Goal: Information Seeking & Learning: Get advice/opinions

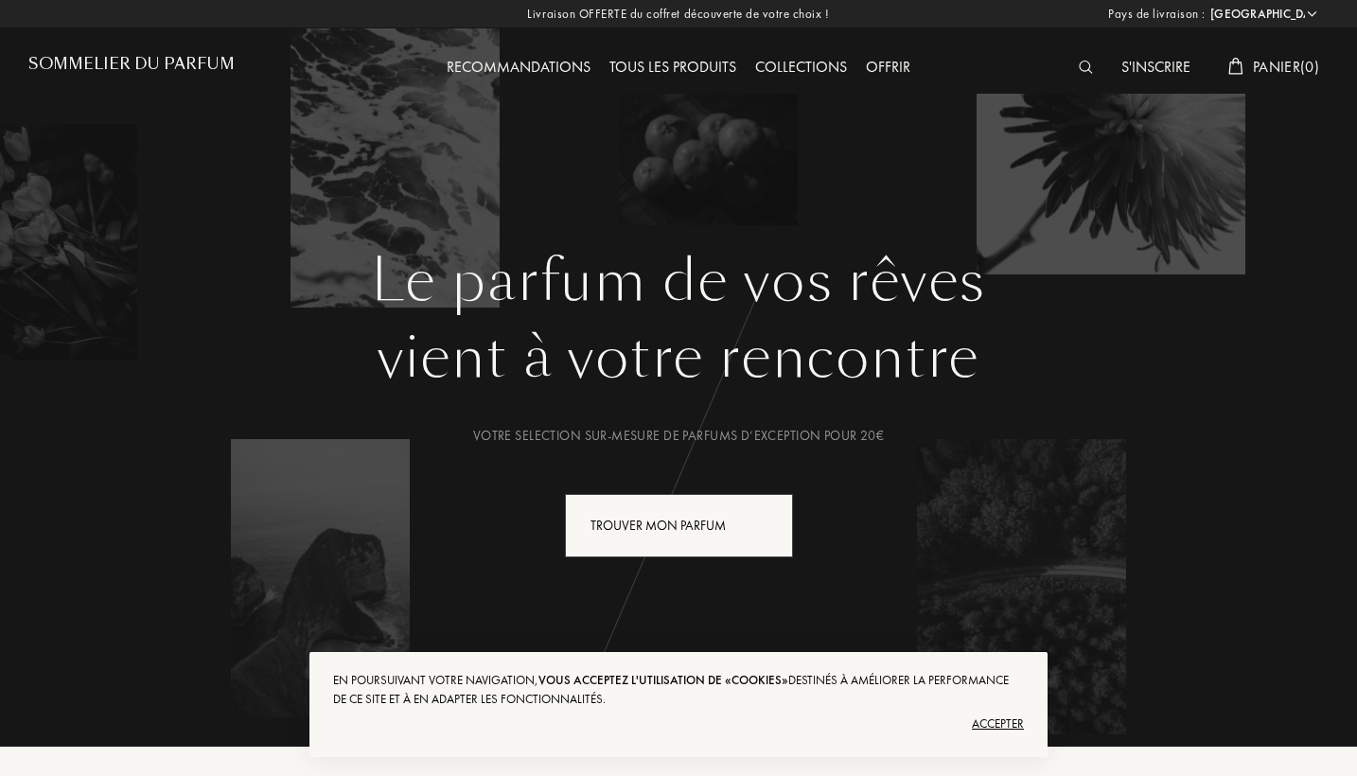
select select "FR"
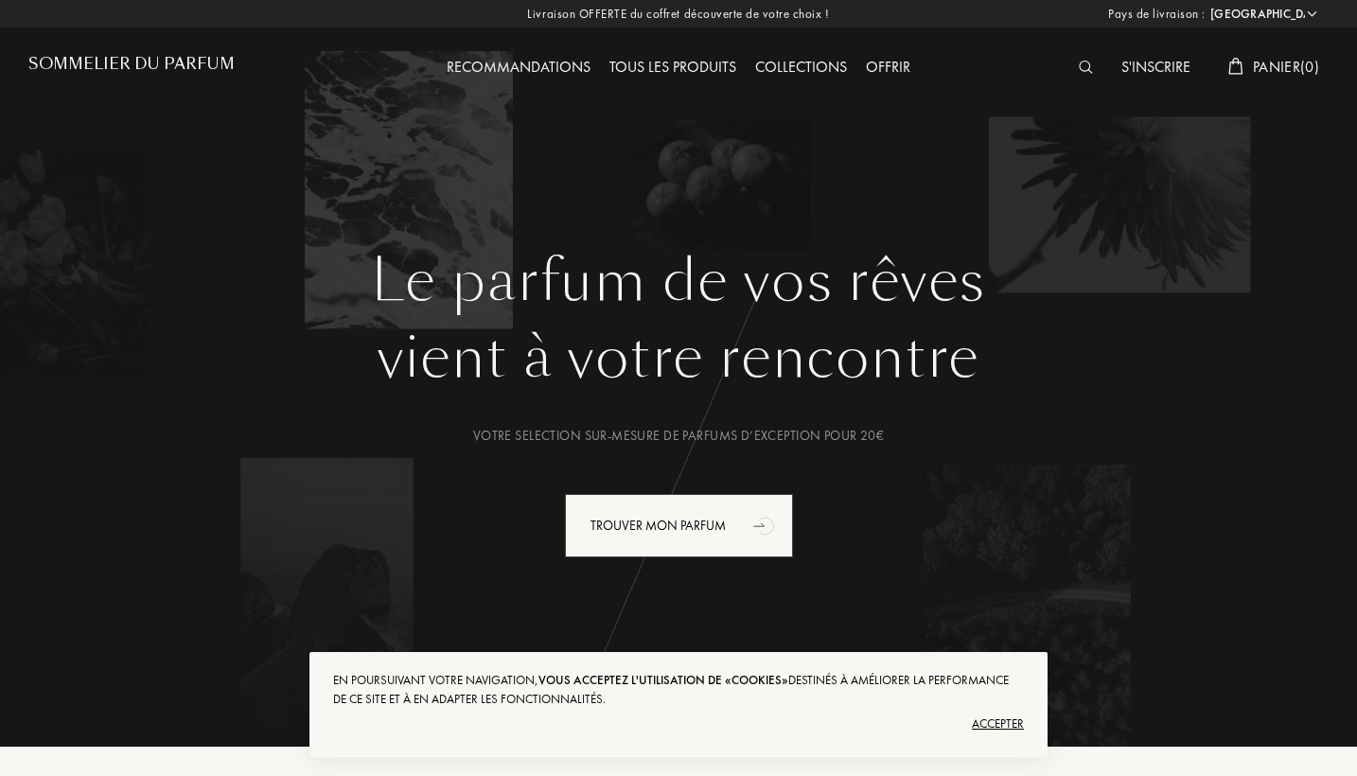
click at [990, 723] on div "Accepter" at bounding box center [678, 724] width 691 height 30
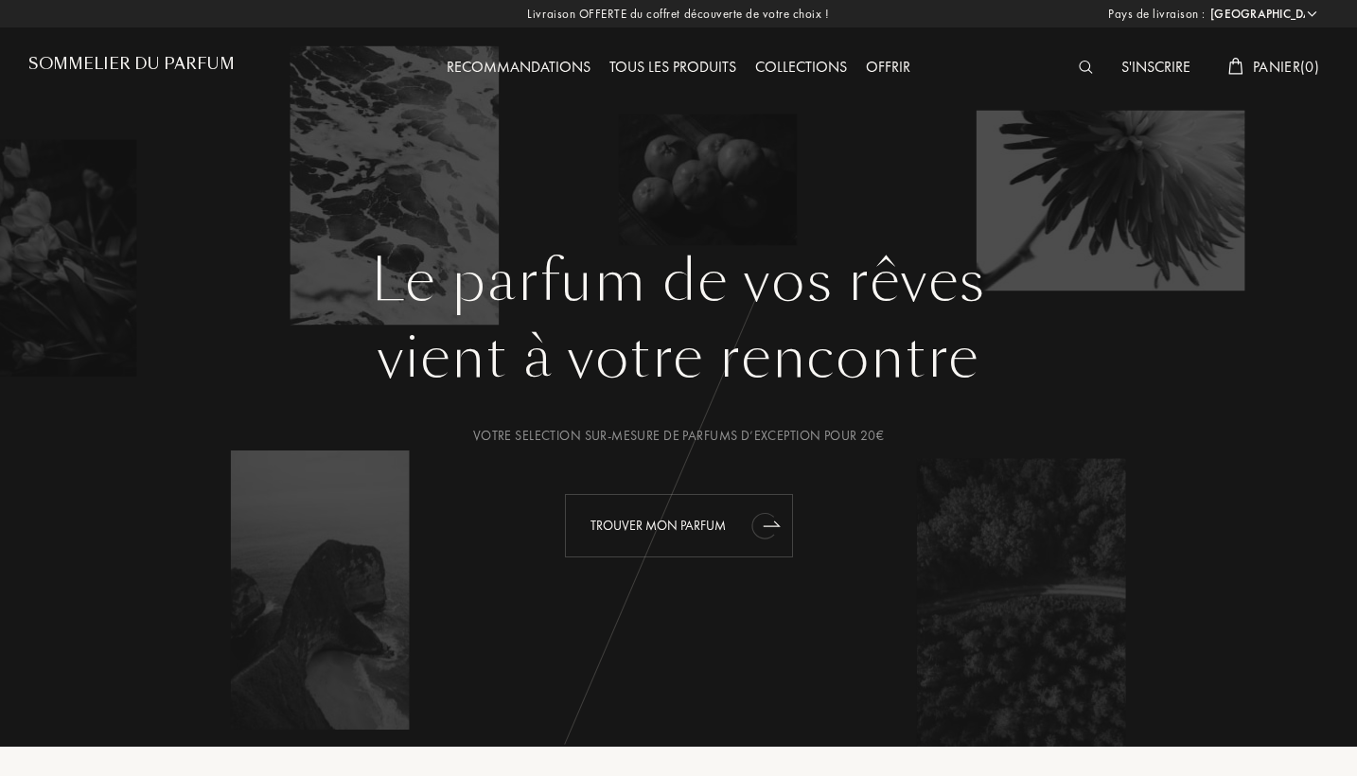
click at [672, 529] on div "Trouver mon parfum" at bounding box center [679, 525] width 228 height 63
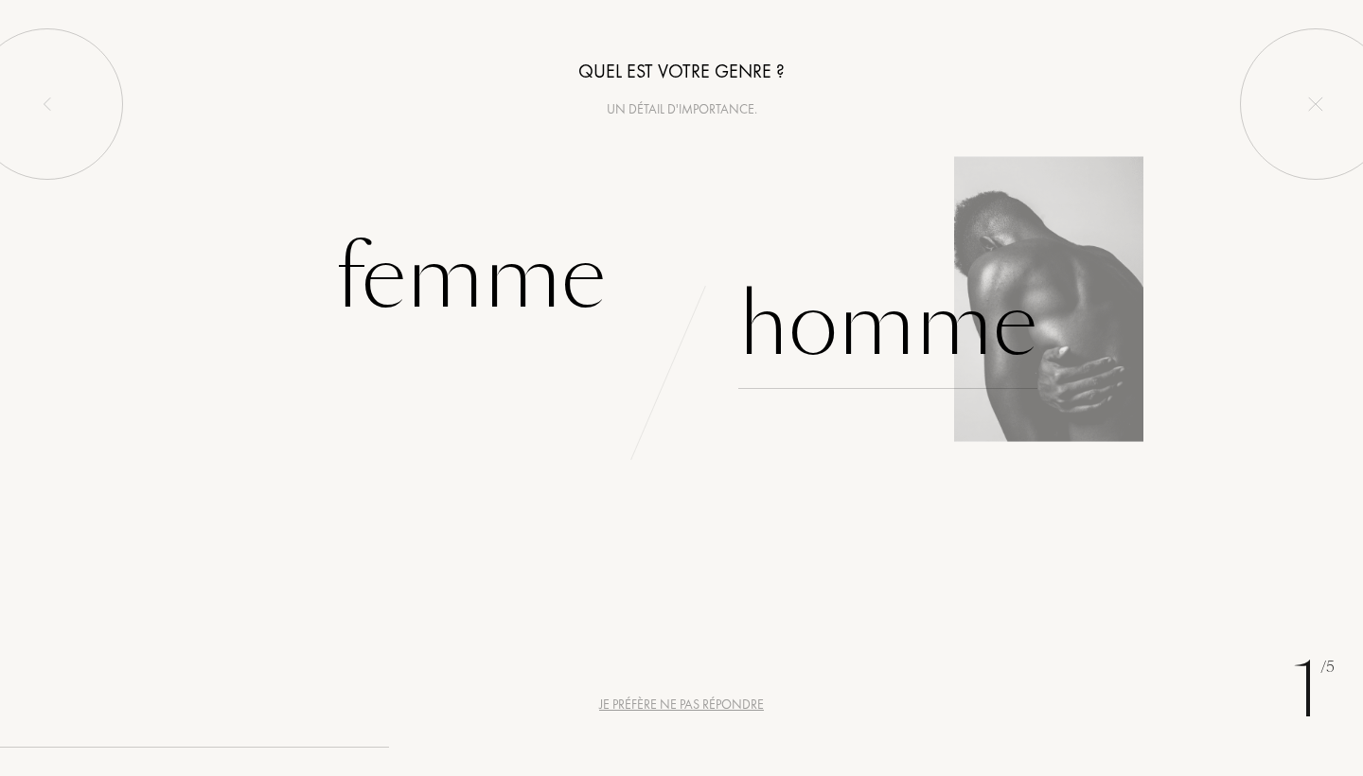
click at [847, 335] on div "Homme" at bounding box center [887, 325] width 299 height 128
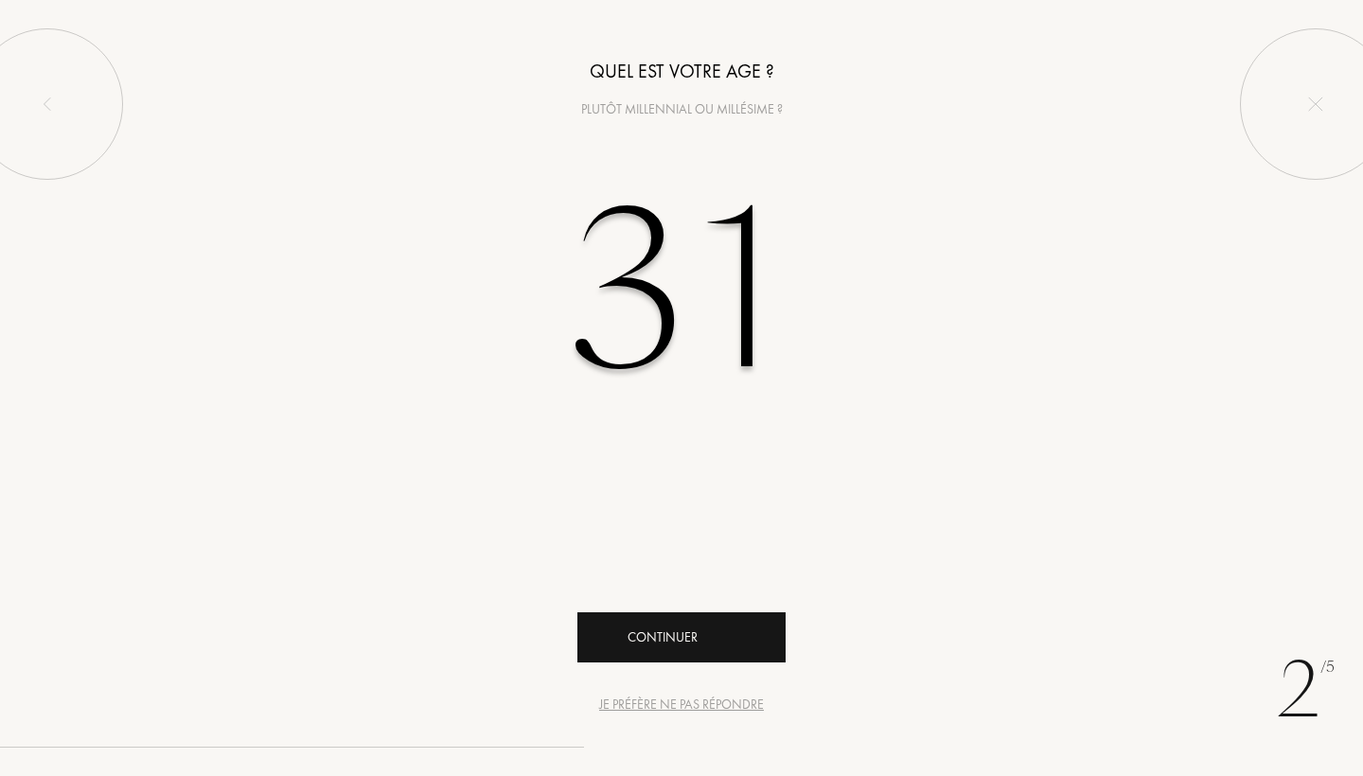
type input "31"
click at [669, 634] on div "Continuer" at bounding box center [681, 637] width 208 height 50
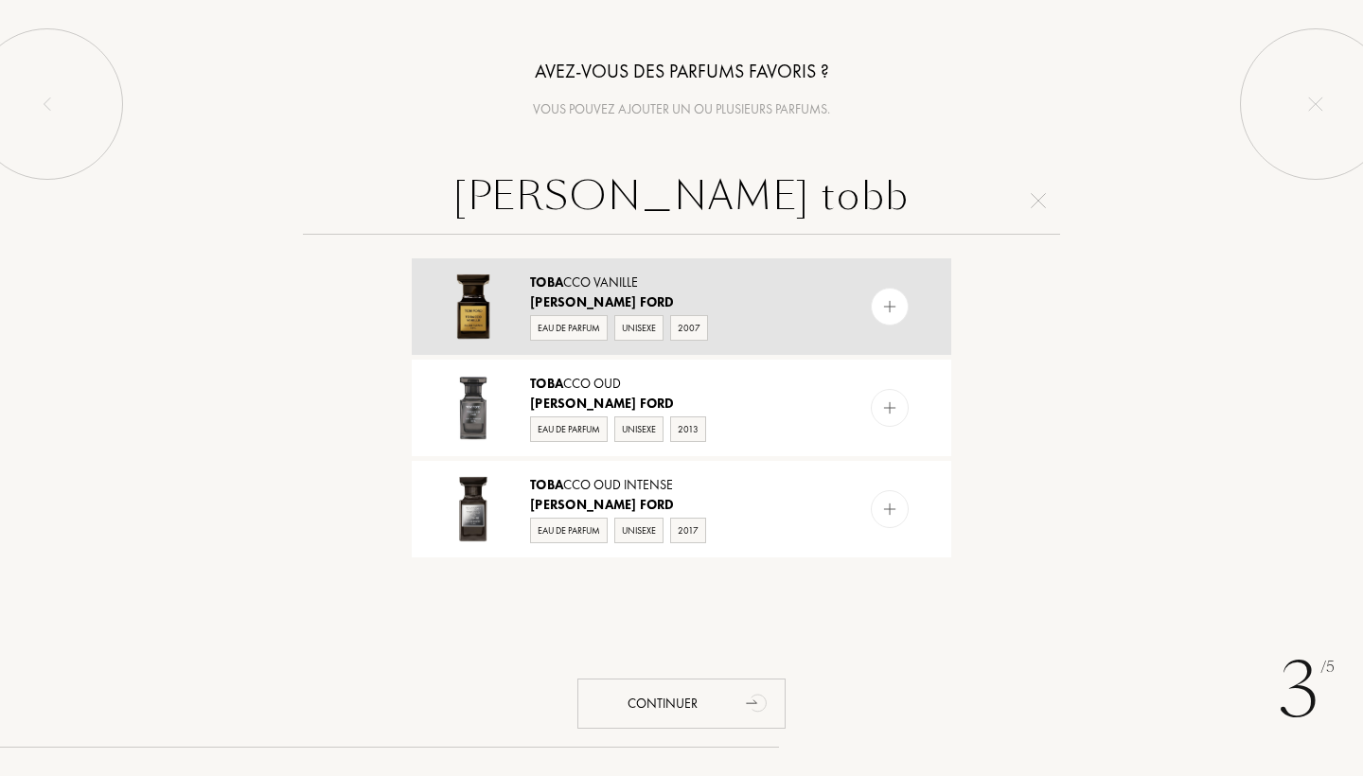
type input "Tom ford tobb"
click at [569, 274] on div "Toba cco Vanille" at bounding box center [680, 283] width 301 height 20
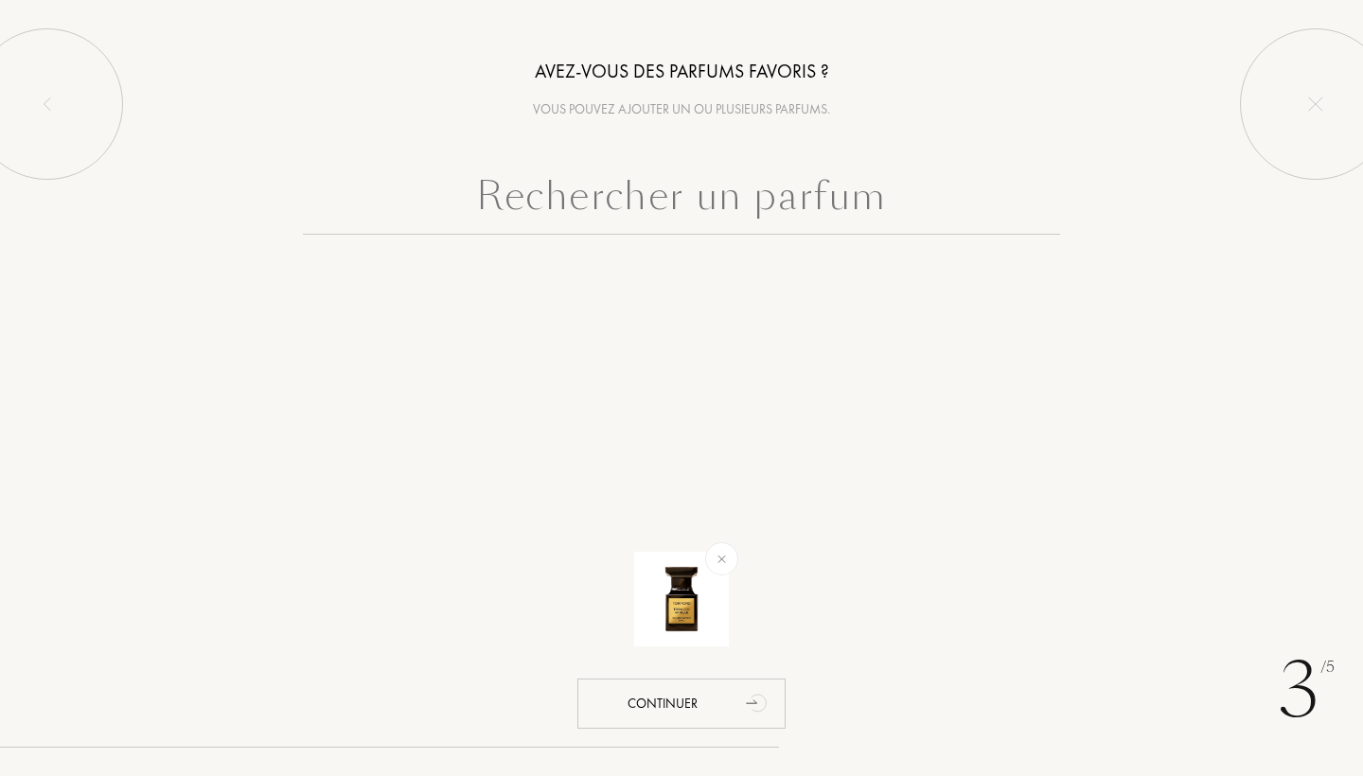
click at [684, 206] on input "text" at bounding box center [681, 201] width 757 height 68
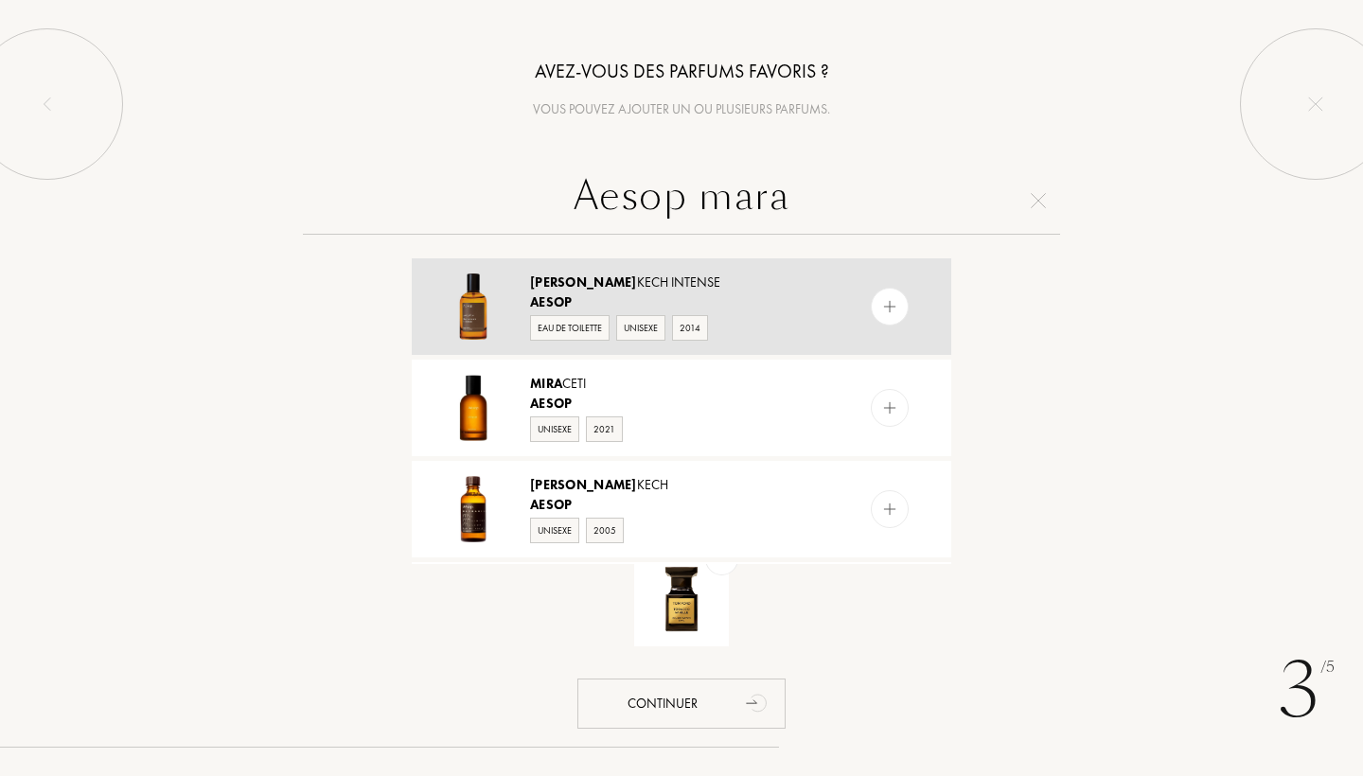
type input "Aesop mara"
click at [622, 282] on div "Marra kech Intense" at bounding box center [680, 283] width 301 height 20
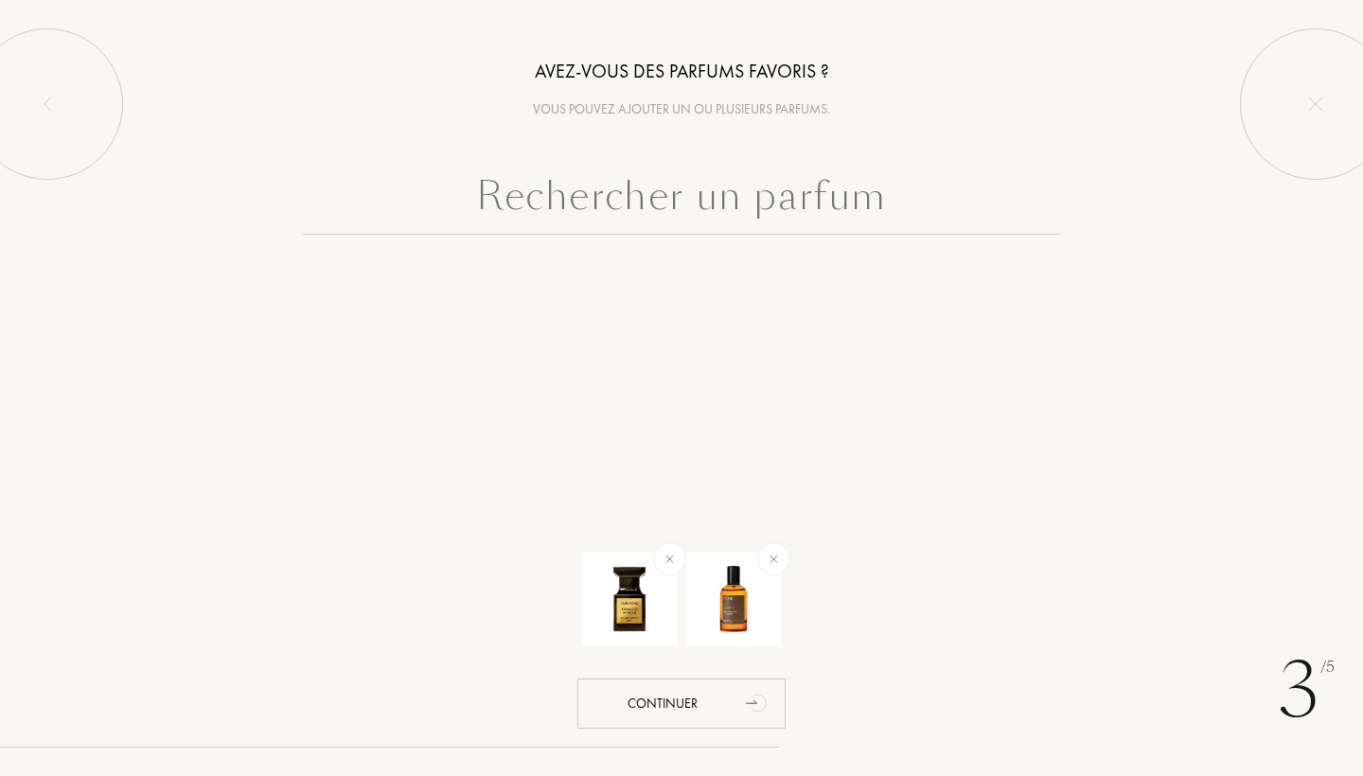
click at [676, 217] on input "text" at bounding box center [681, 201] width 757 height 68
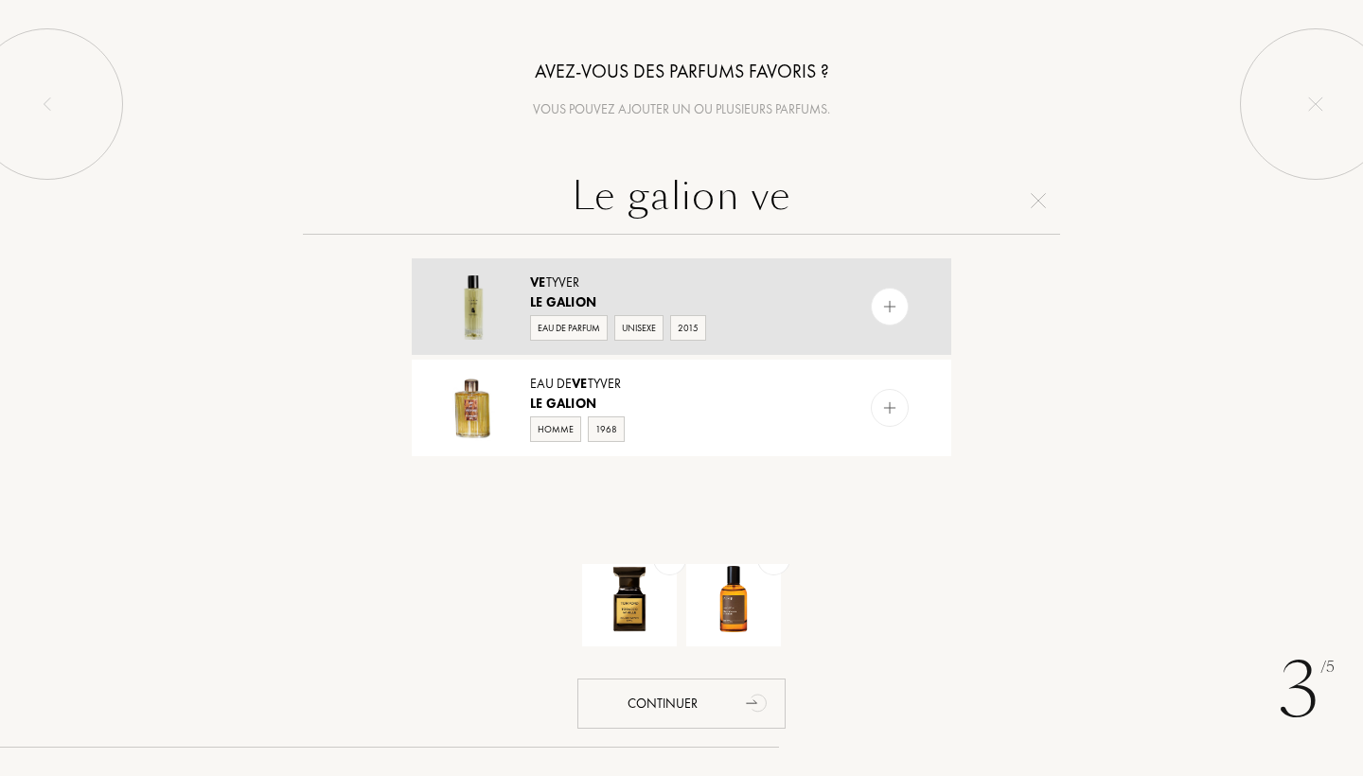
type input "Le galion ve"
click at [578, 283] on div "Ve tyver" at bounding box center [680, 283] width 301 height 20
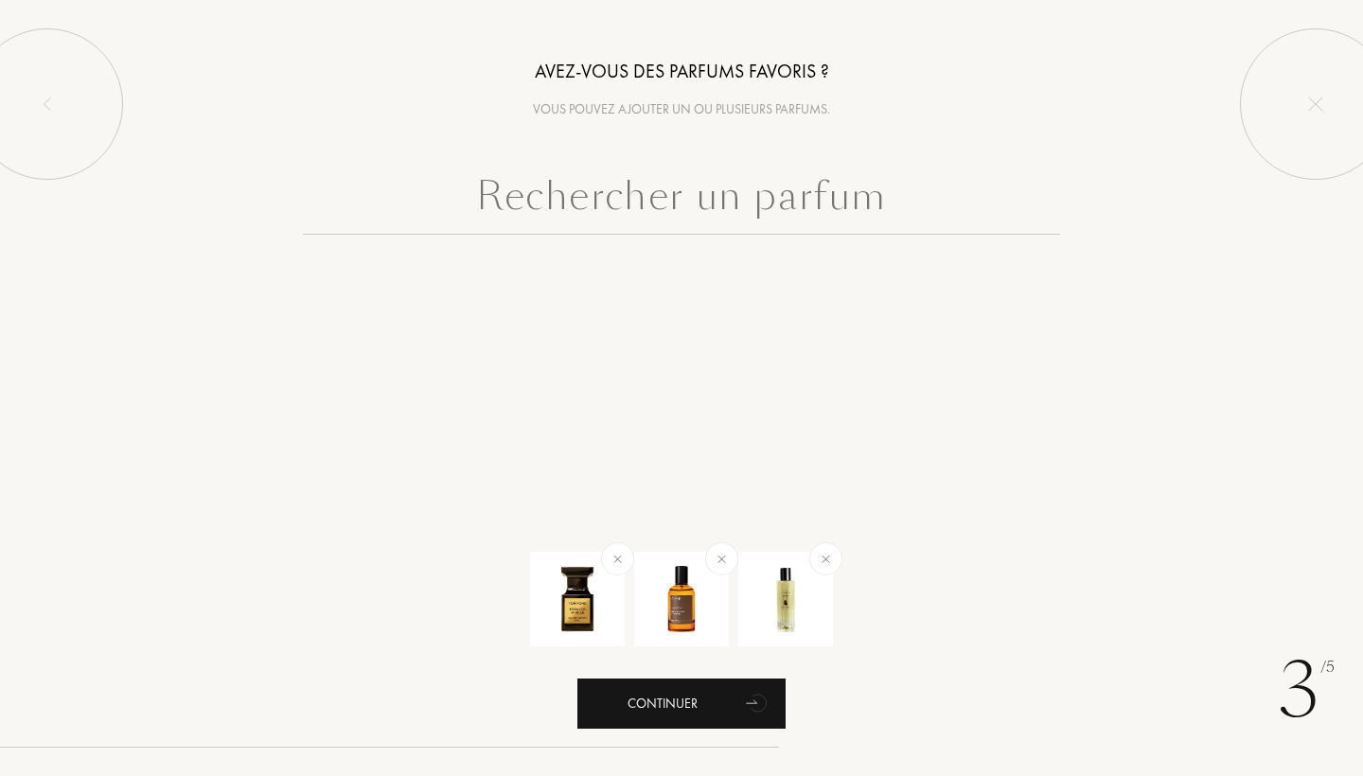
click at [681, 699] on div "Continuer" at bounding box center [681, 704] width 208 height 50
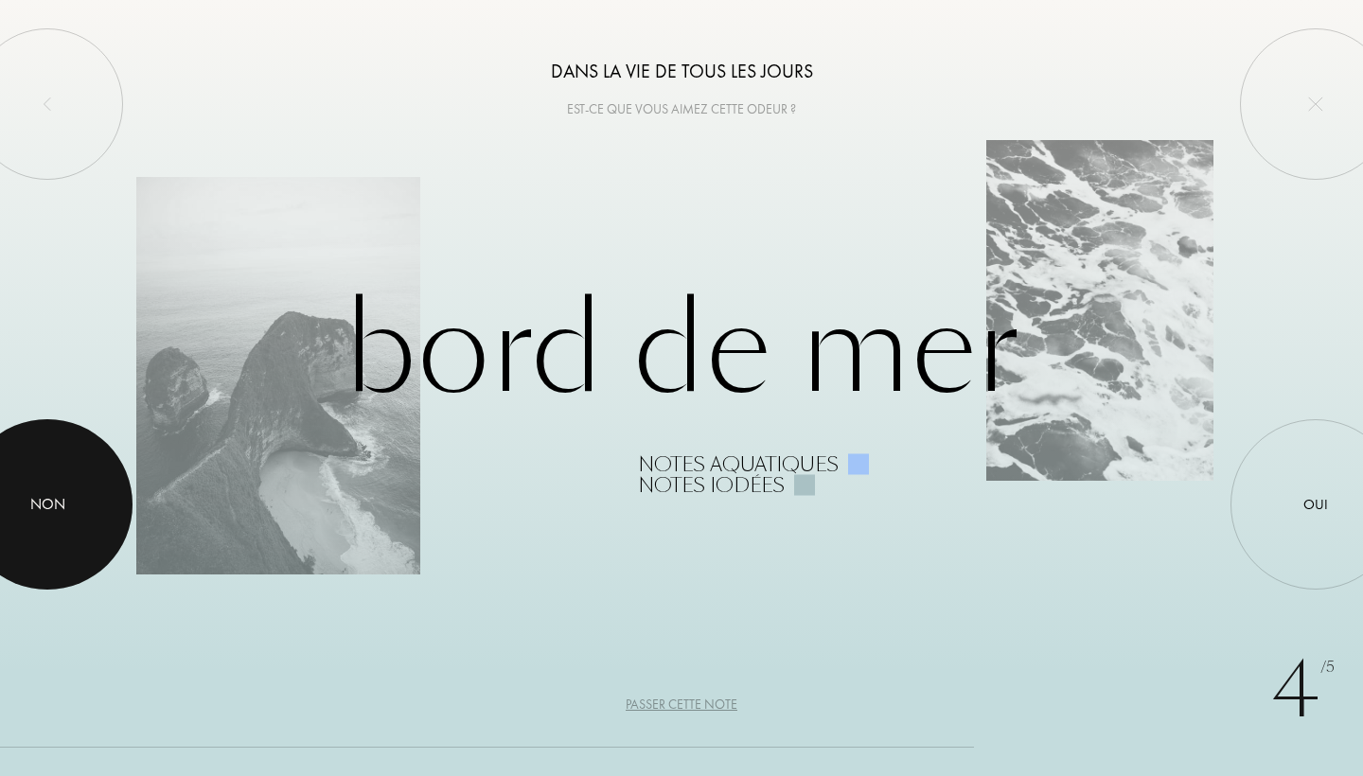
click at [69, 502] on div at bounding box center [47, 504] width 170 height 170
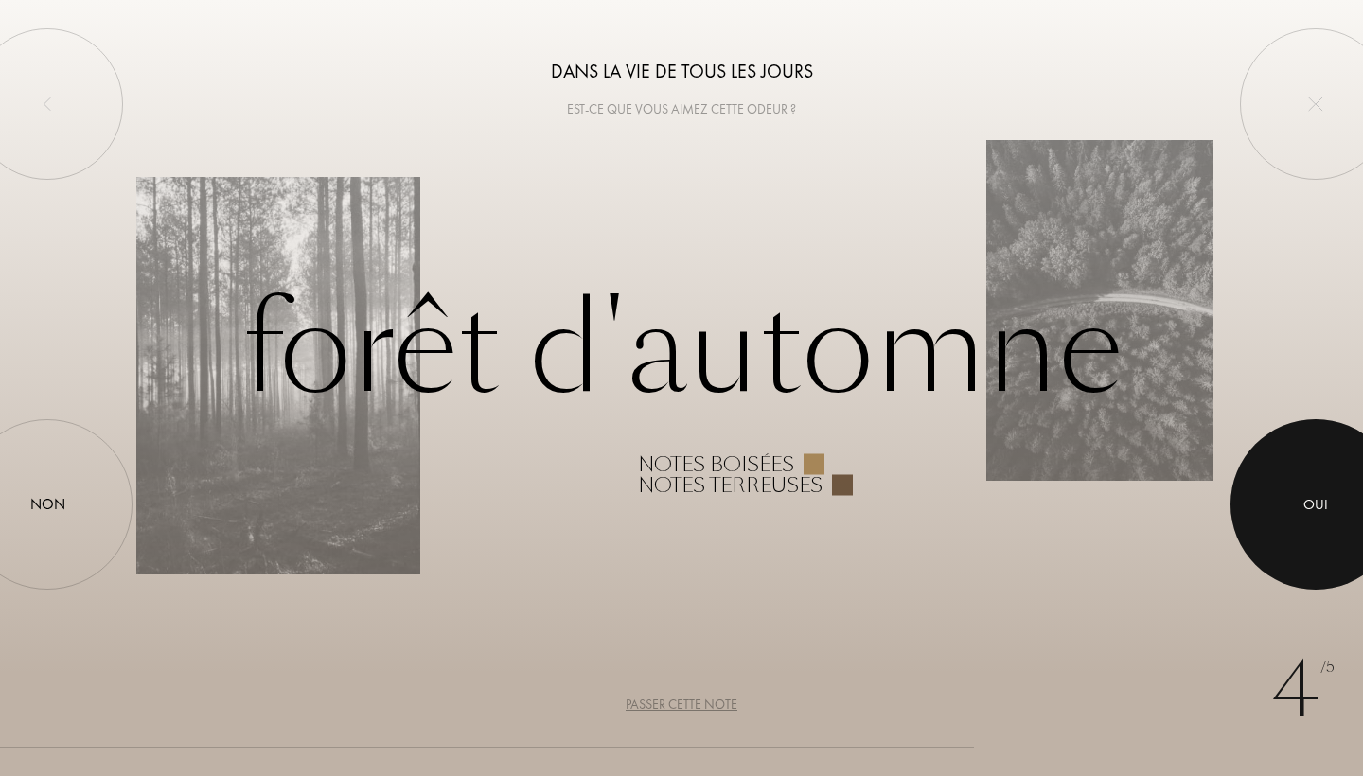
click at [1344, 566] on div at bounding box center [1315, 504] width 170 height 170
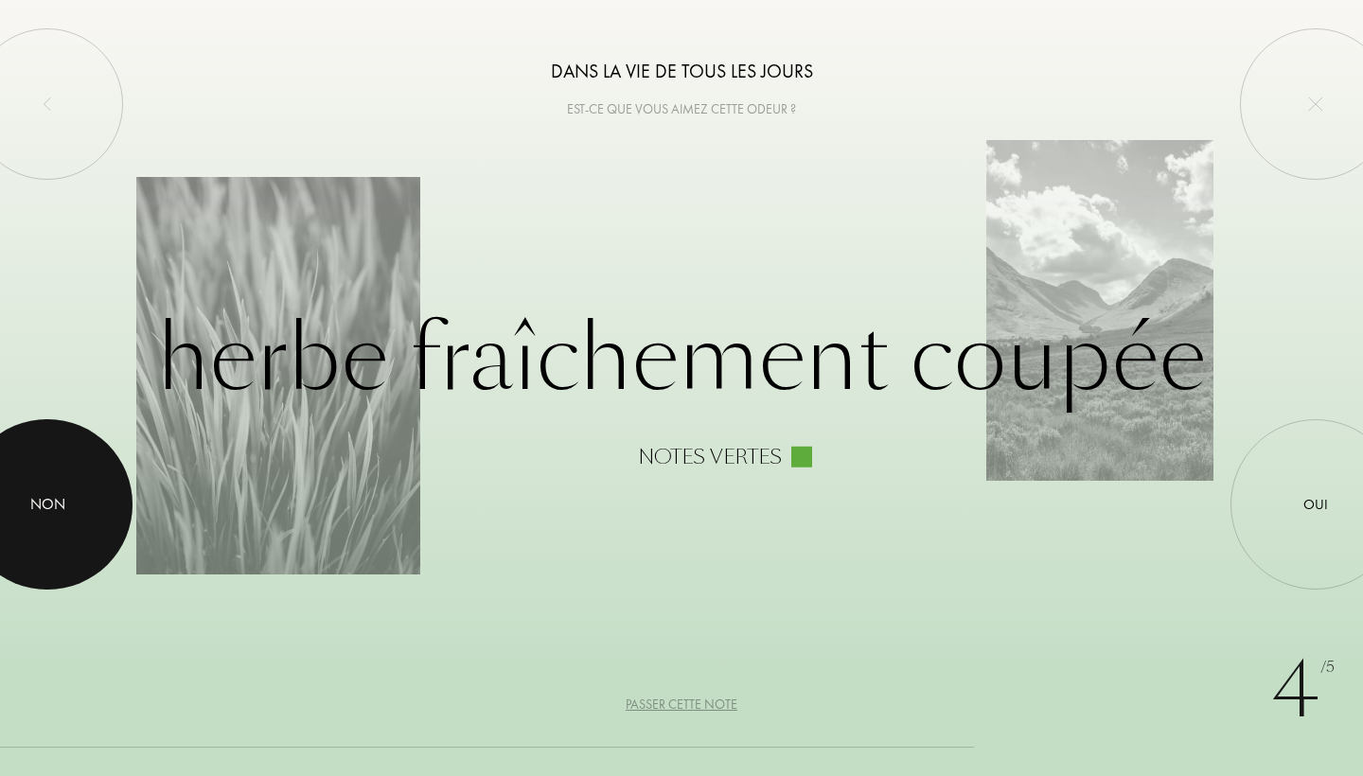
click at [35, 504] on div "Non" at bounding box center [47, 504] width 35 height 23
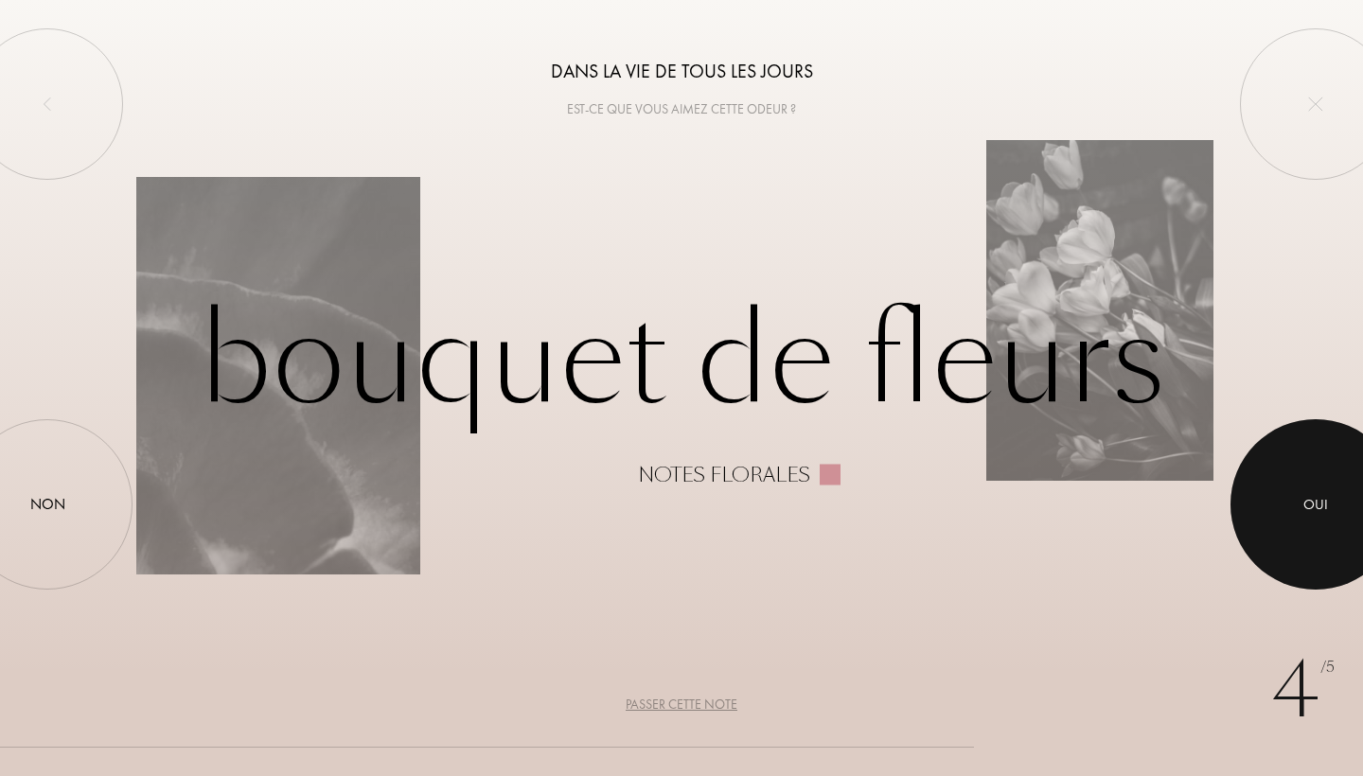
click at [1276, 524] on div at bounding box center [1315, 504] width 170 height 170
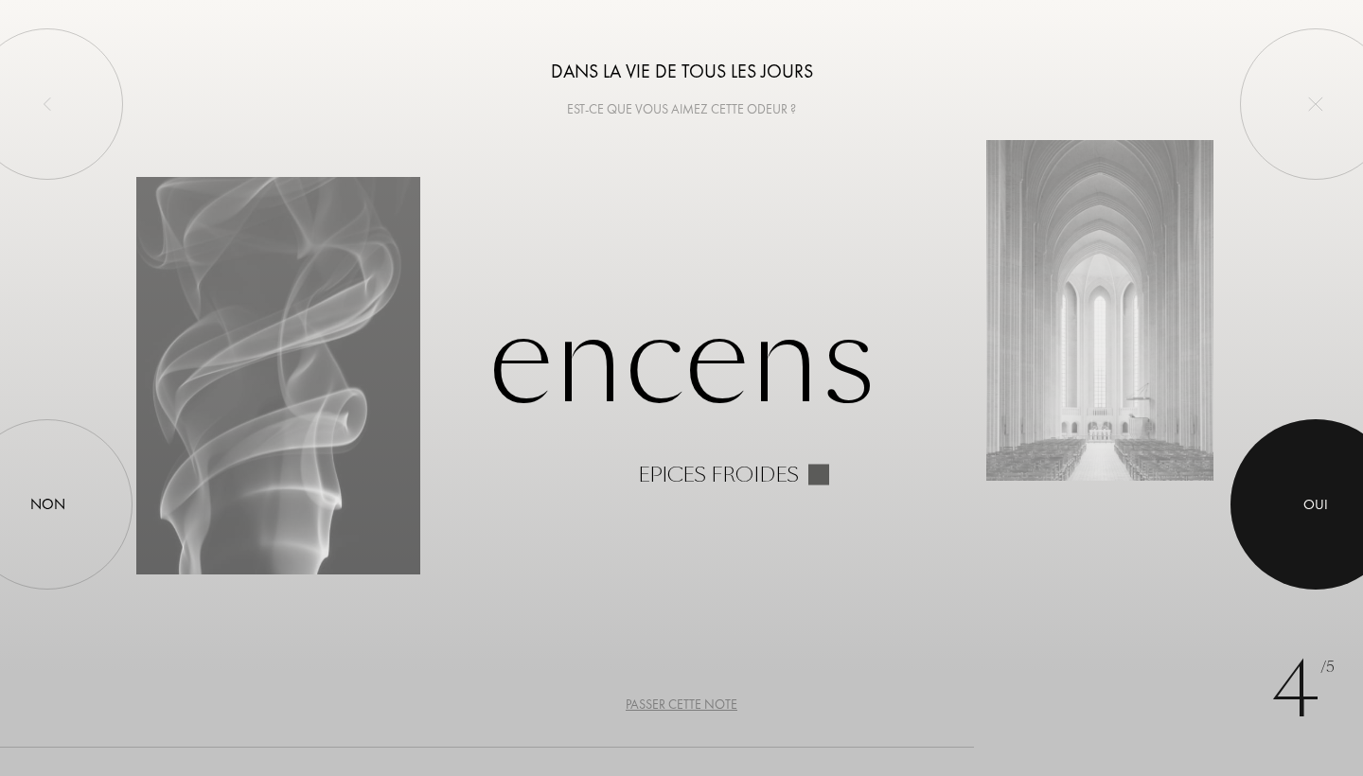
click at [1335, 498] on div at bounding box center [1315, 504] width 170 height 170
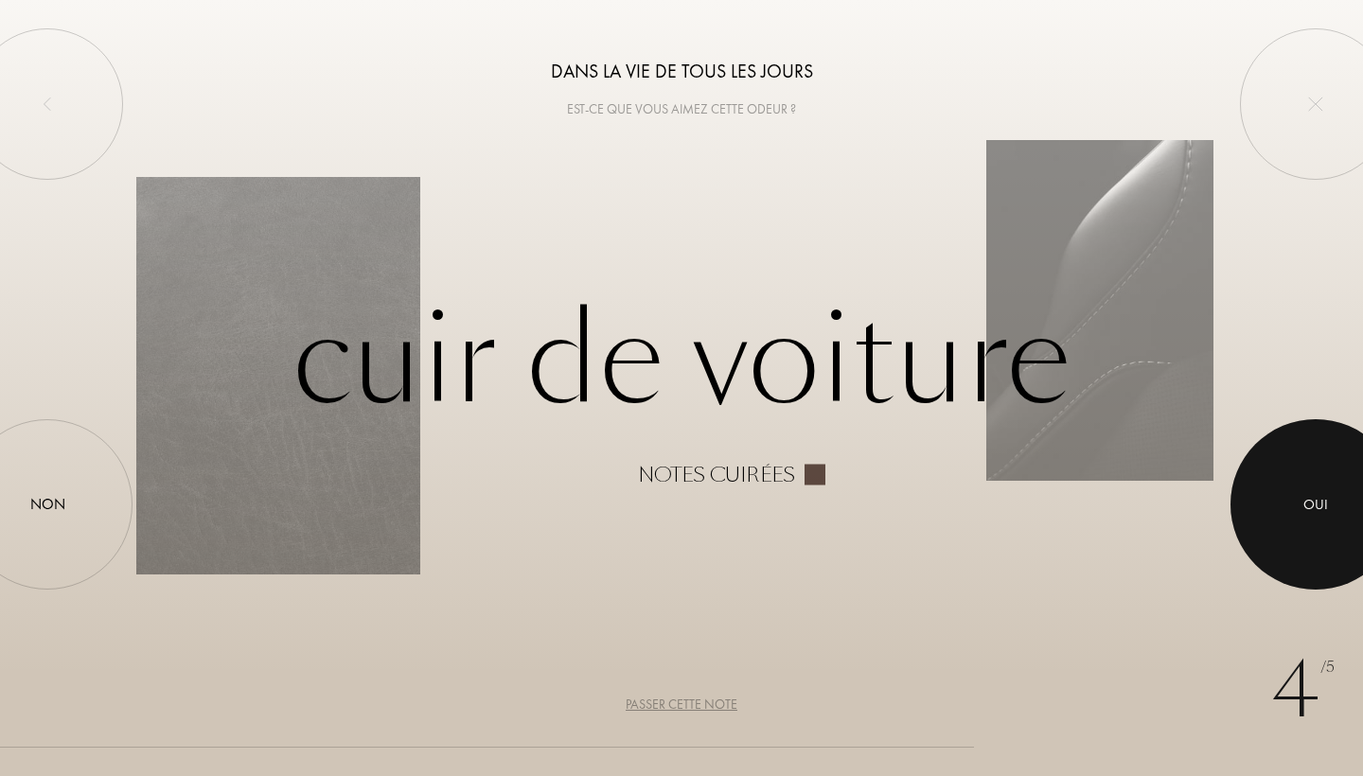
click at [1279, 555] on div at bounding box center [1315, 504] width 170 height 170
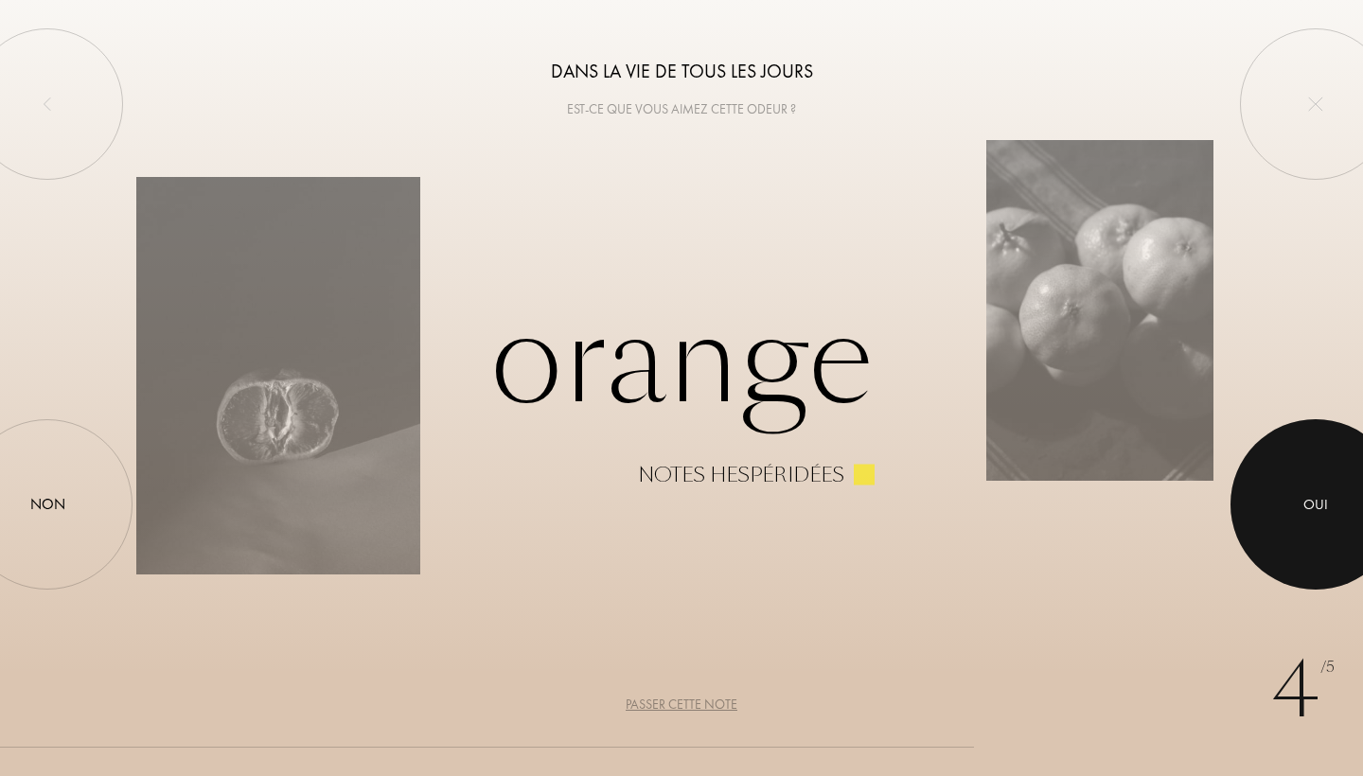
click at [1328, 527] on div at bounding box center [1315, 504] width 170 height 170
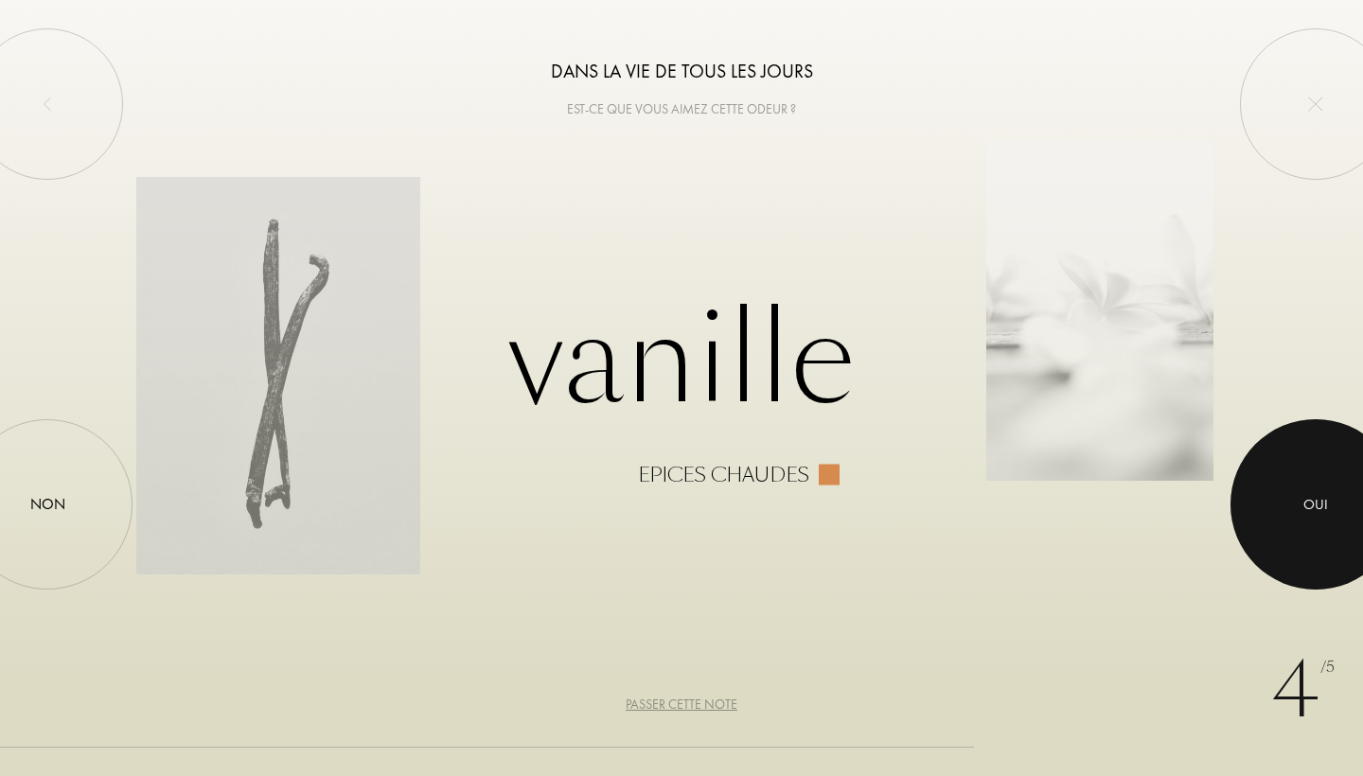
click at [1328, 469] on div at bounding box center [1315, 504] width 170 height 170
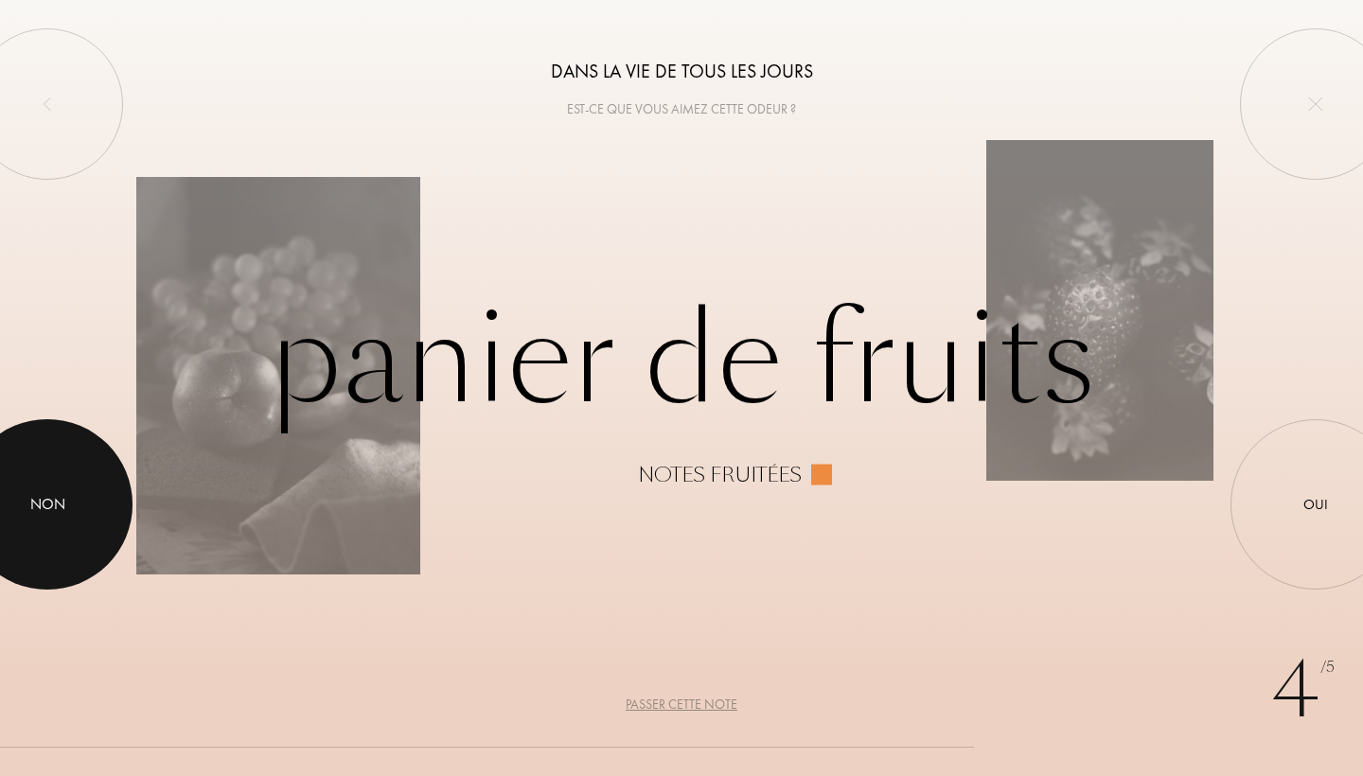
click at [46, 531] on div at bounding box center [47, 504] width 170 height 170
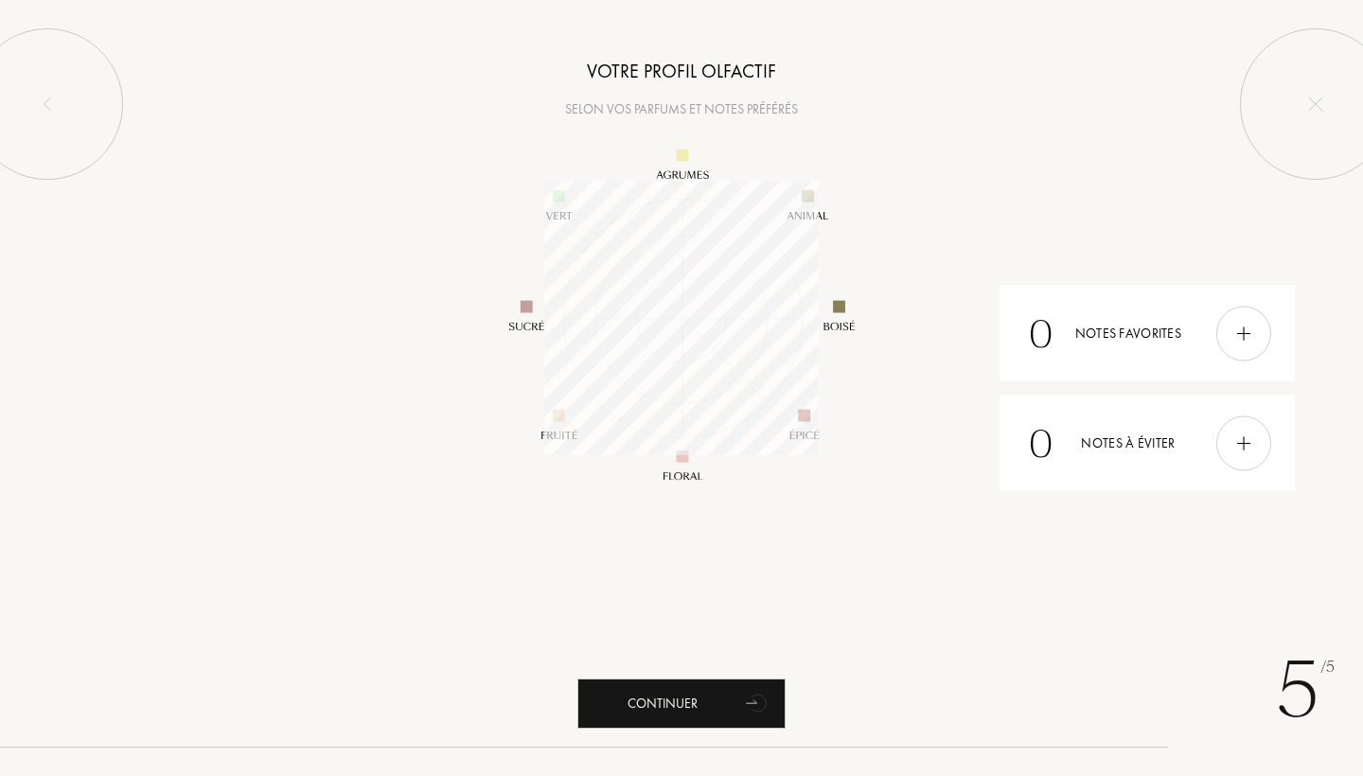
scroll to position [274, 274]
click at [654, 708] on div "Continuer" at bounding box center [681, 704] width 208 height 50
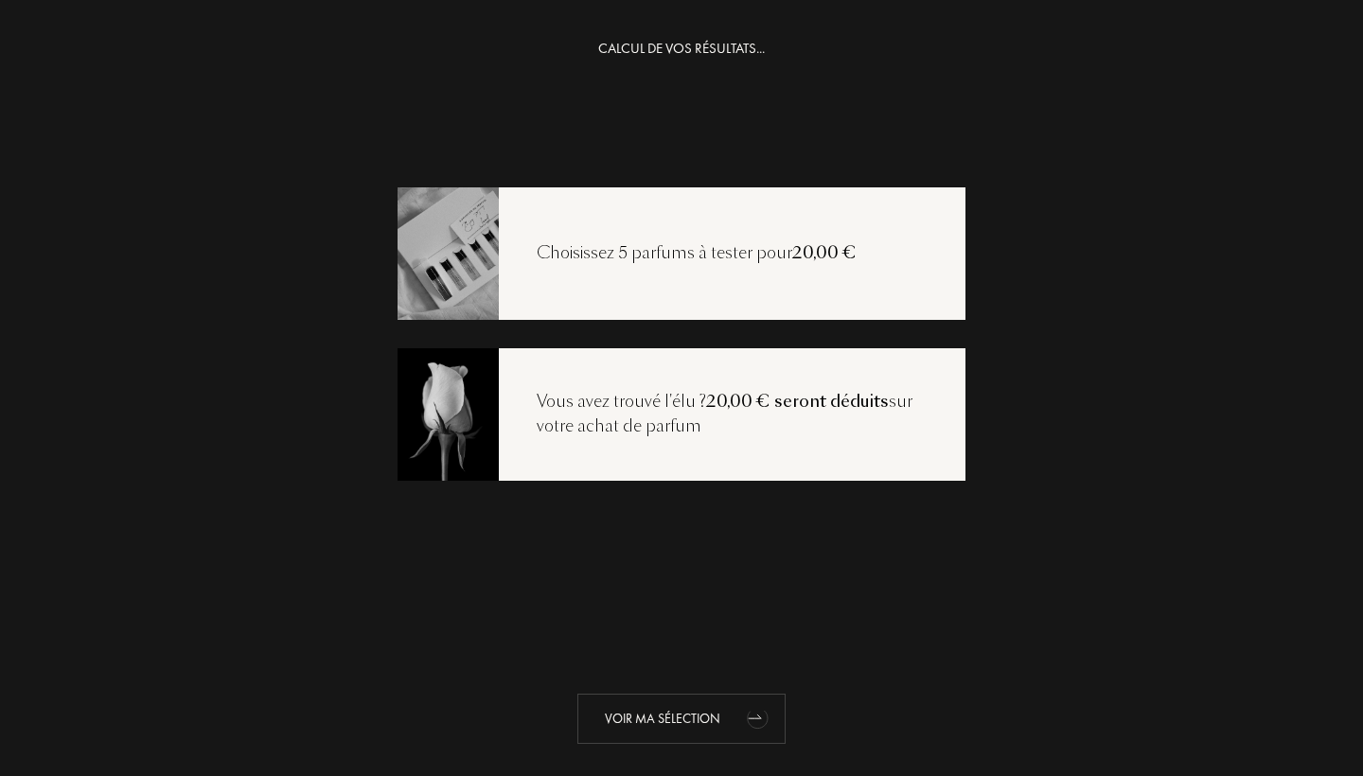
click at [711, 717] on div "Voir ma sélection" at bounding box center [681, 719] width 208 height 50
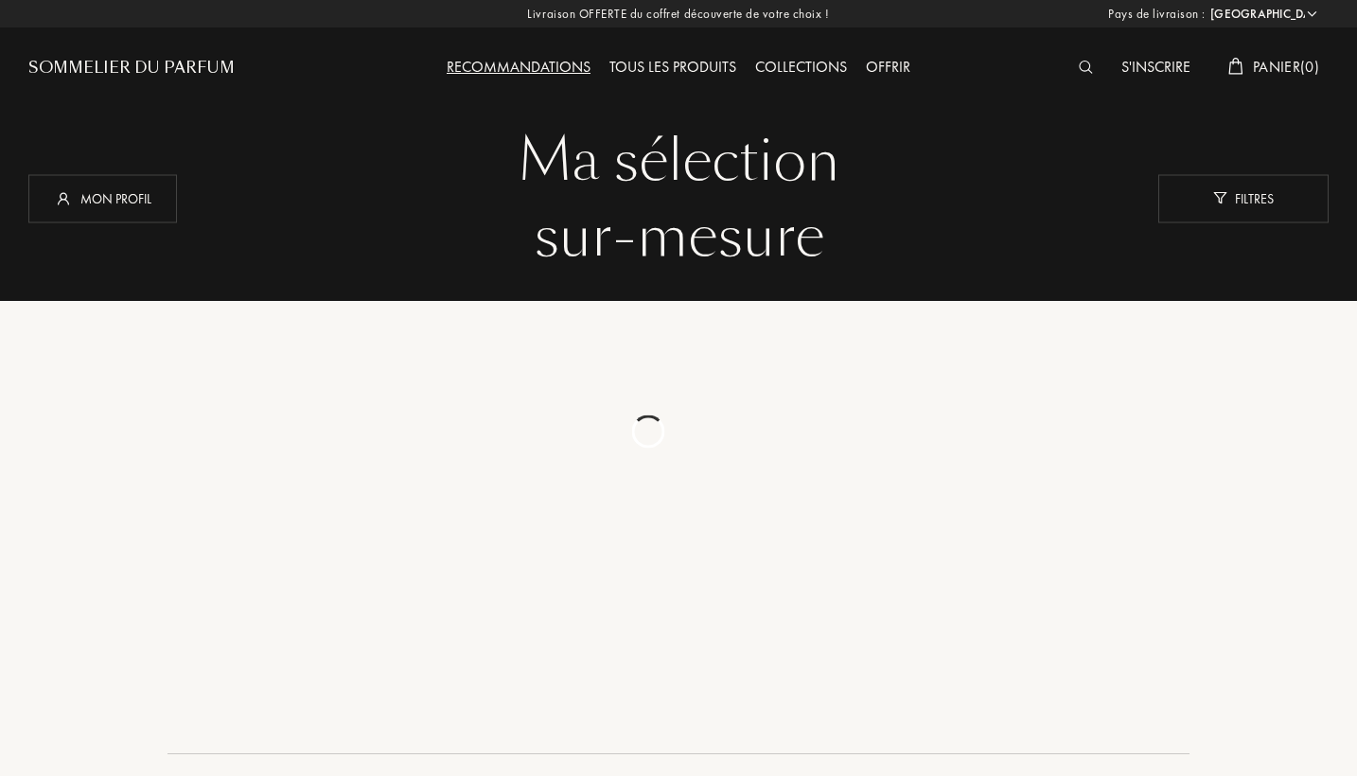
select select "FR"
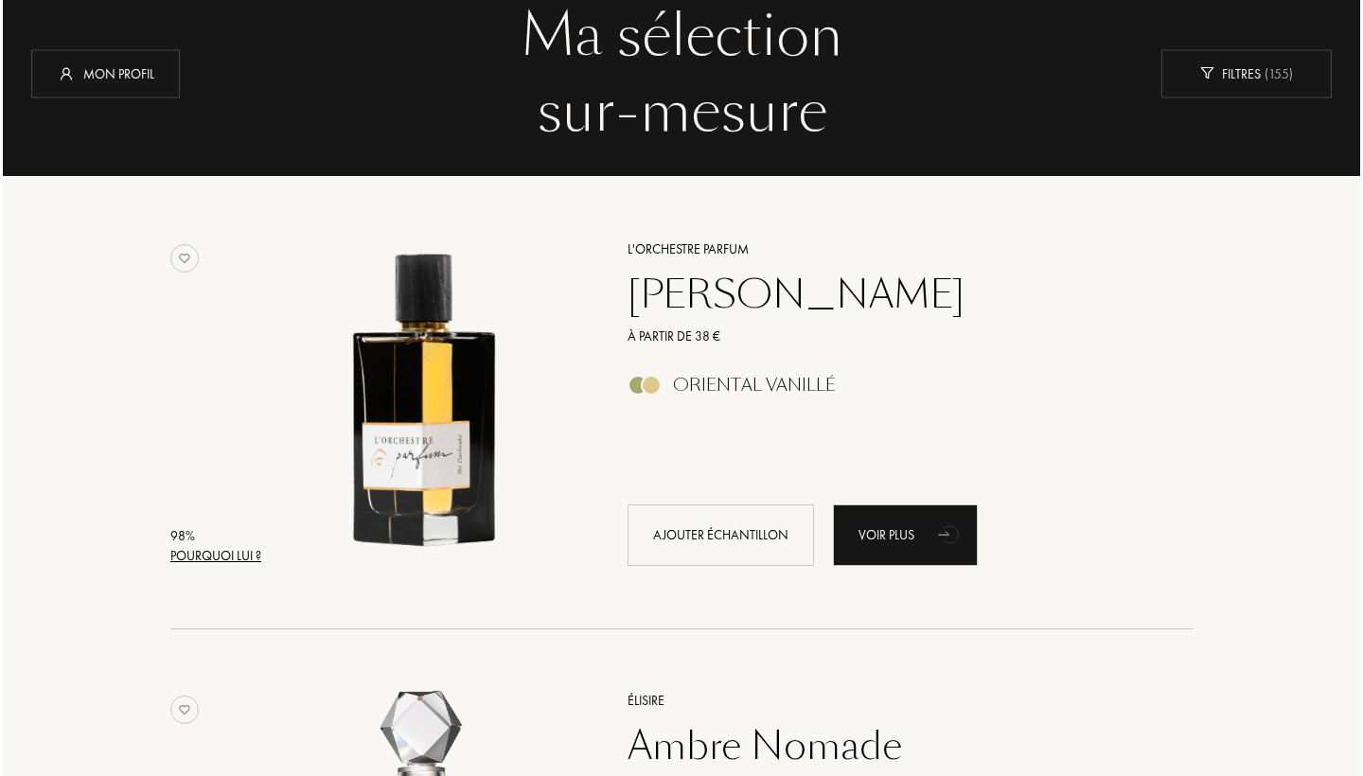
scroll to position [248, 0]
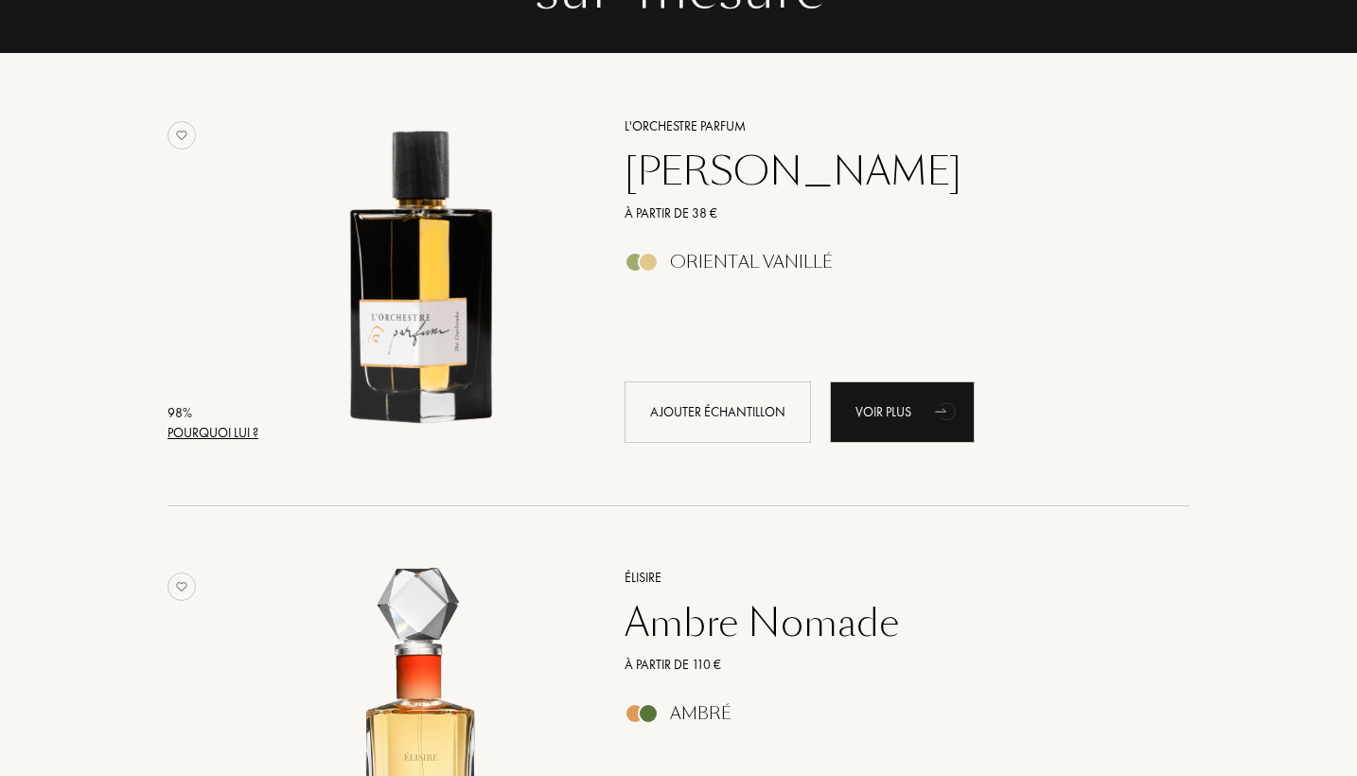
click at [217, 428] on div "Pourquoi lui ?" at bounding box center [213, 433] width 91 height 20
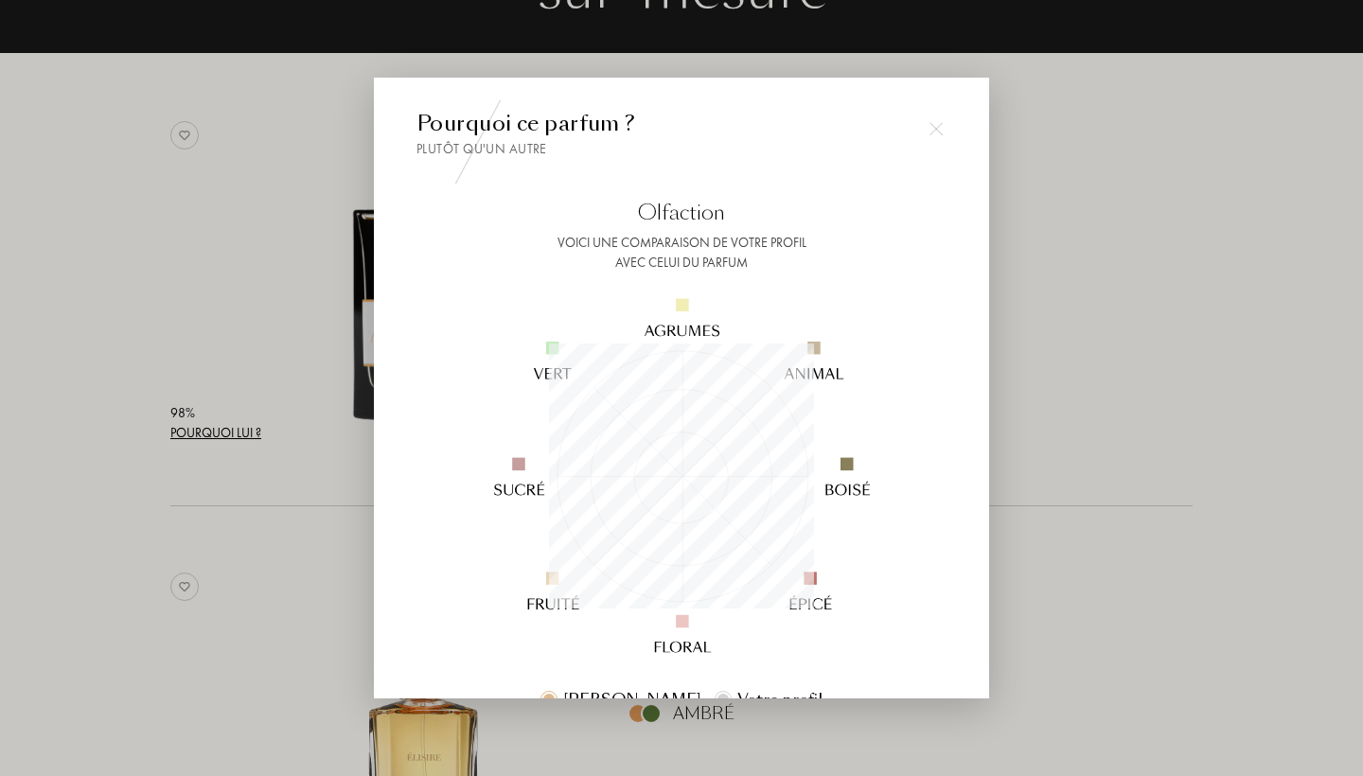
scroll to position [265, 265]
click at [1085, 383] on div at bounding box center [681, 388] width 1363 height 776
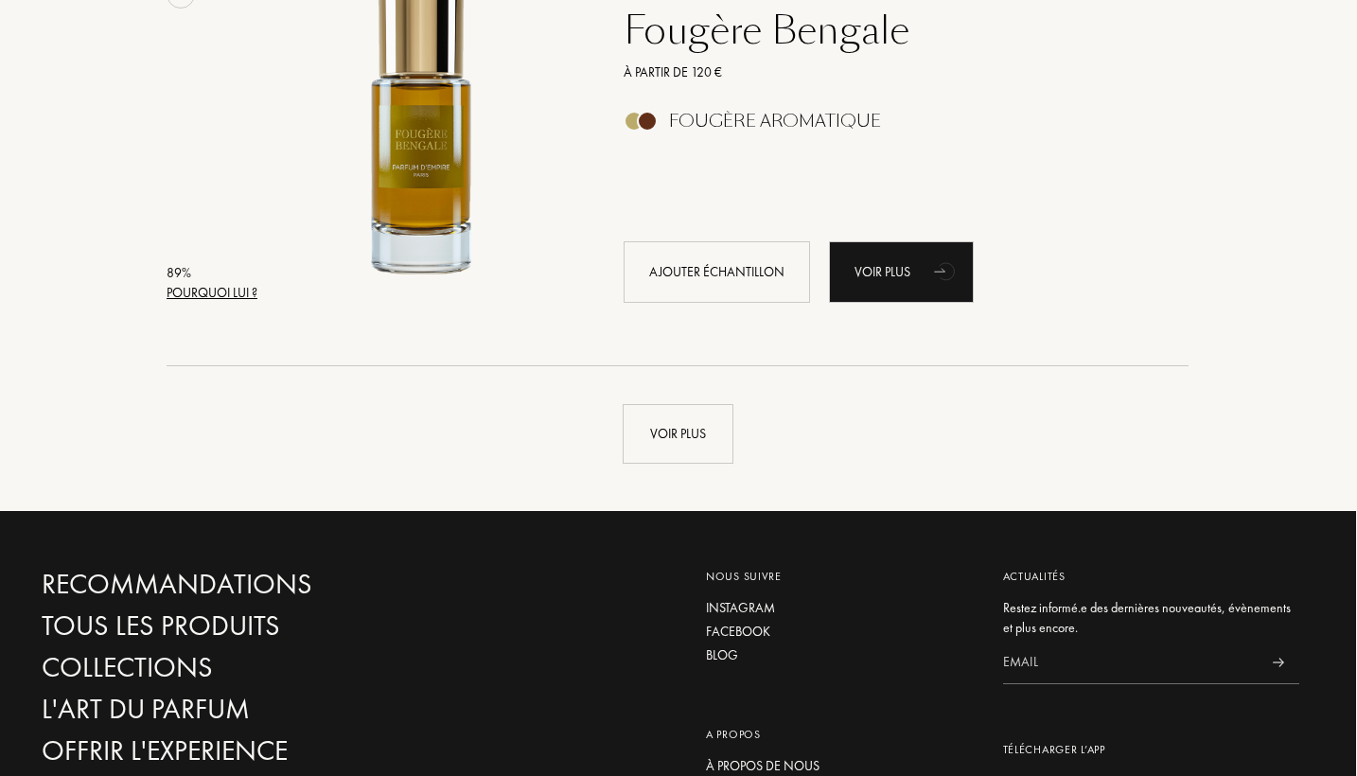
scroll to position [4541, 1]
